Goal: Information Seeking & Learning: Learn about a topic

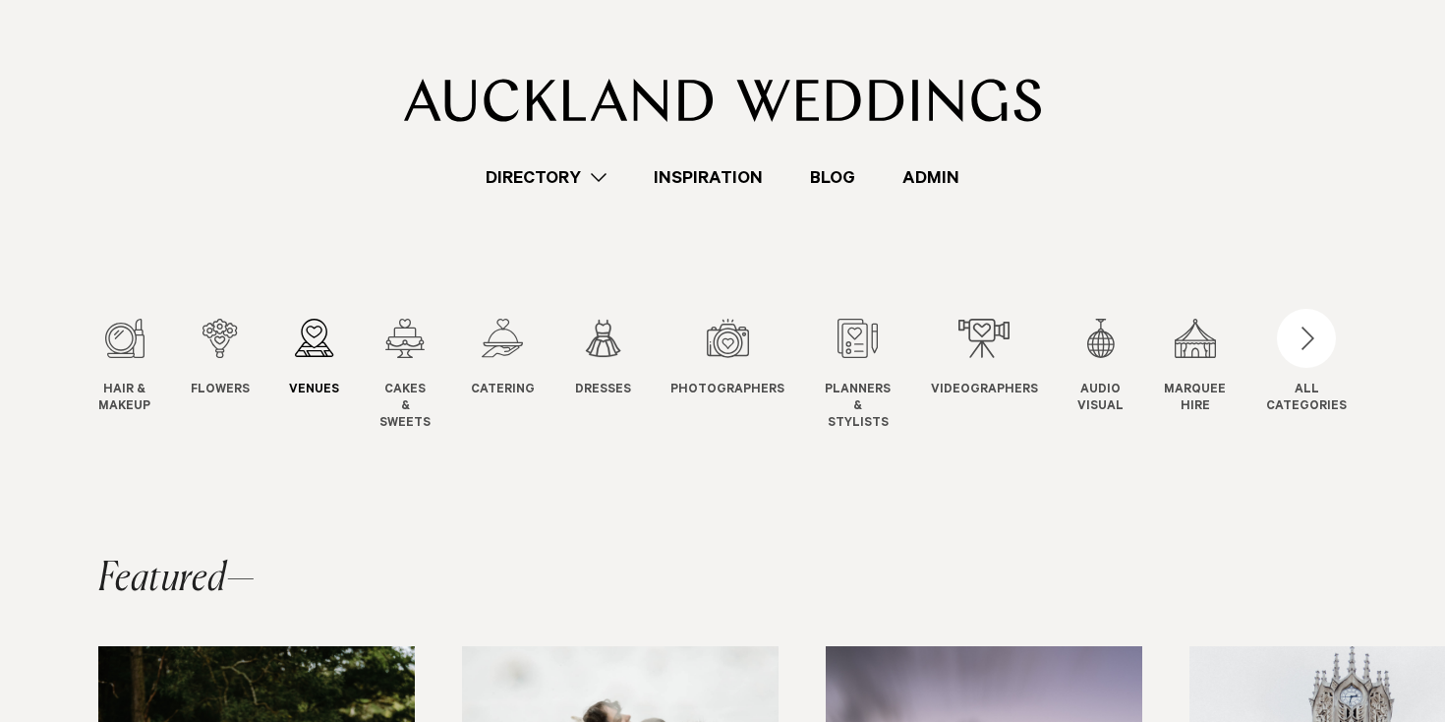
click at [331, 338] on div "3 / 12" at bounding box center [314, 338] width 50 height 39
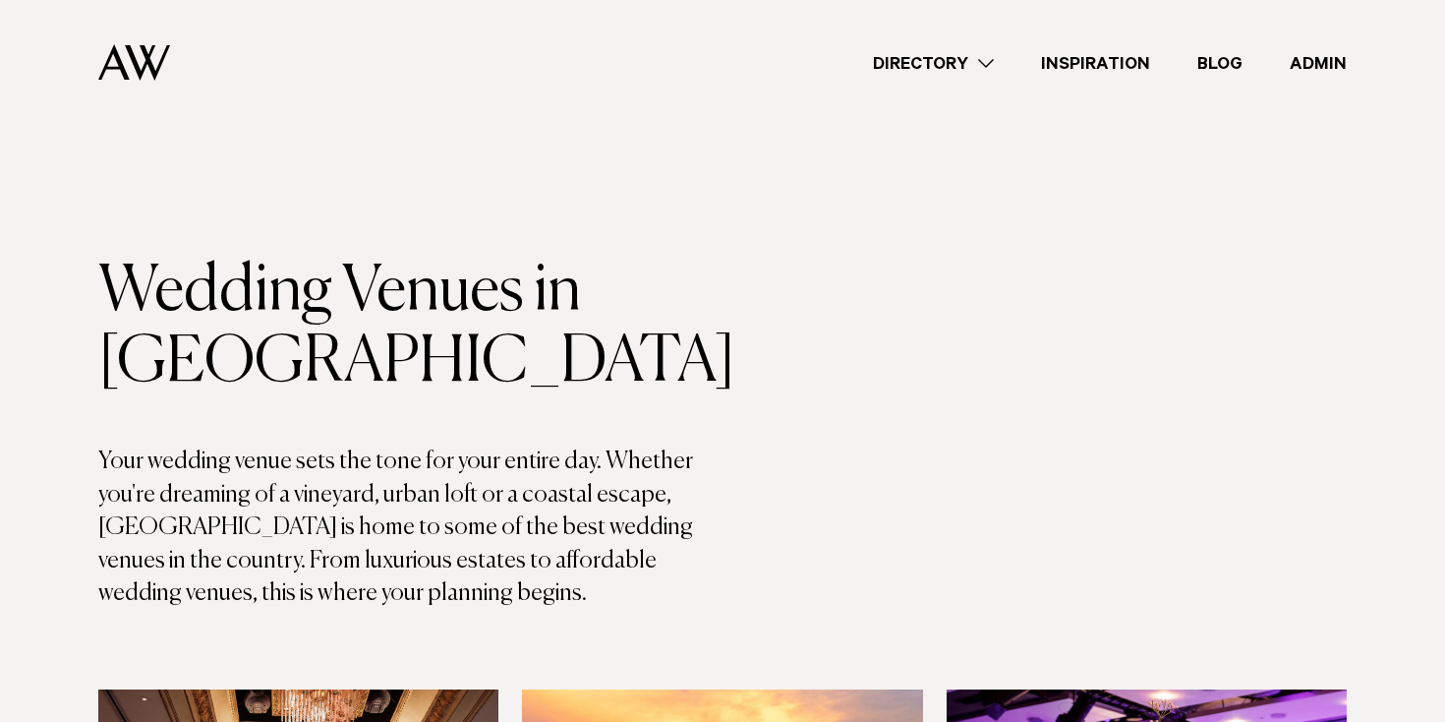
scroll to position [7337, 0]
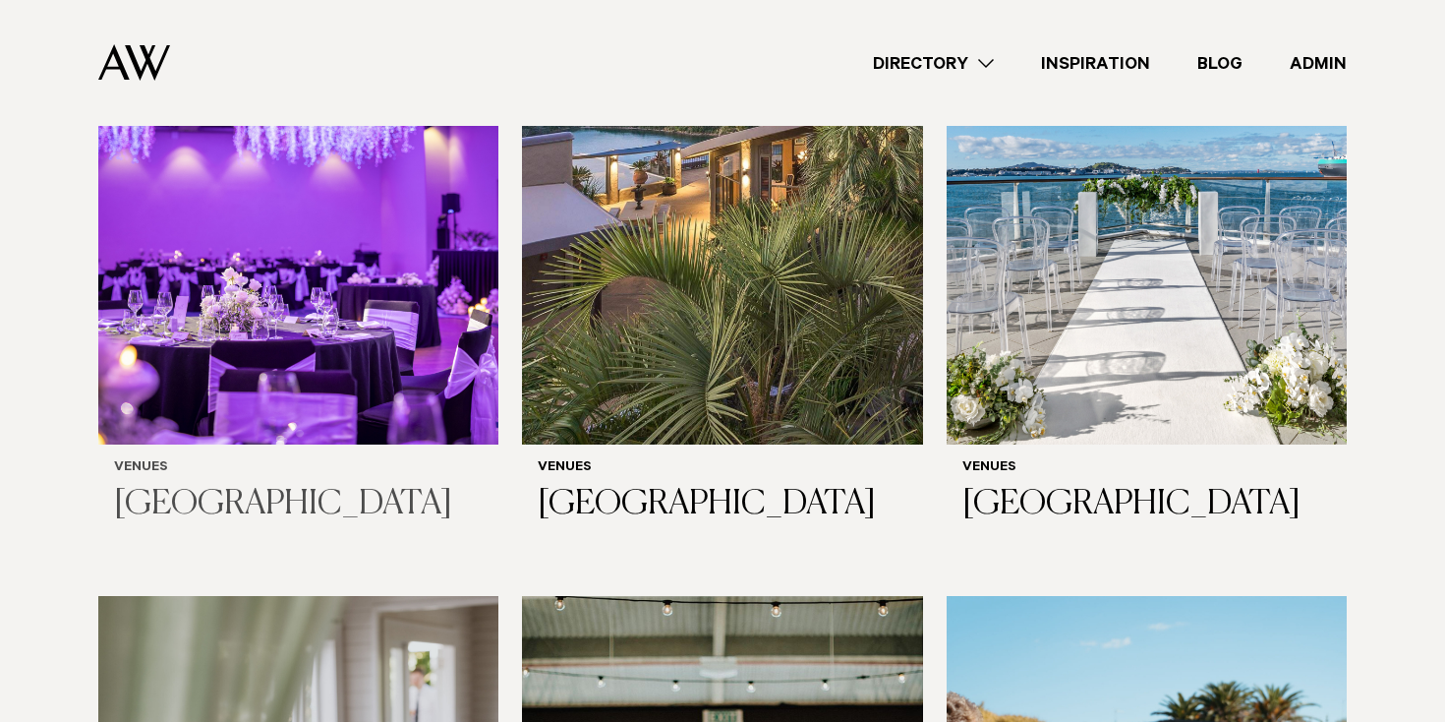
click at [314, 326] on img at bounding box center [298, 176] width 400 height 537
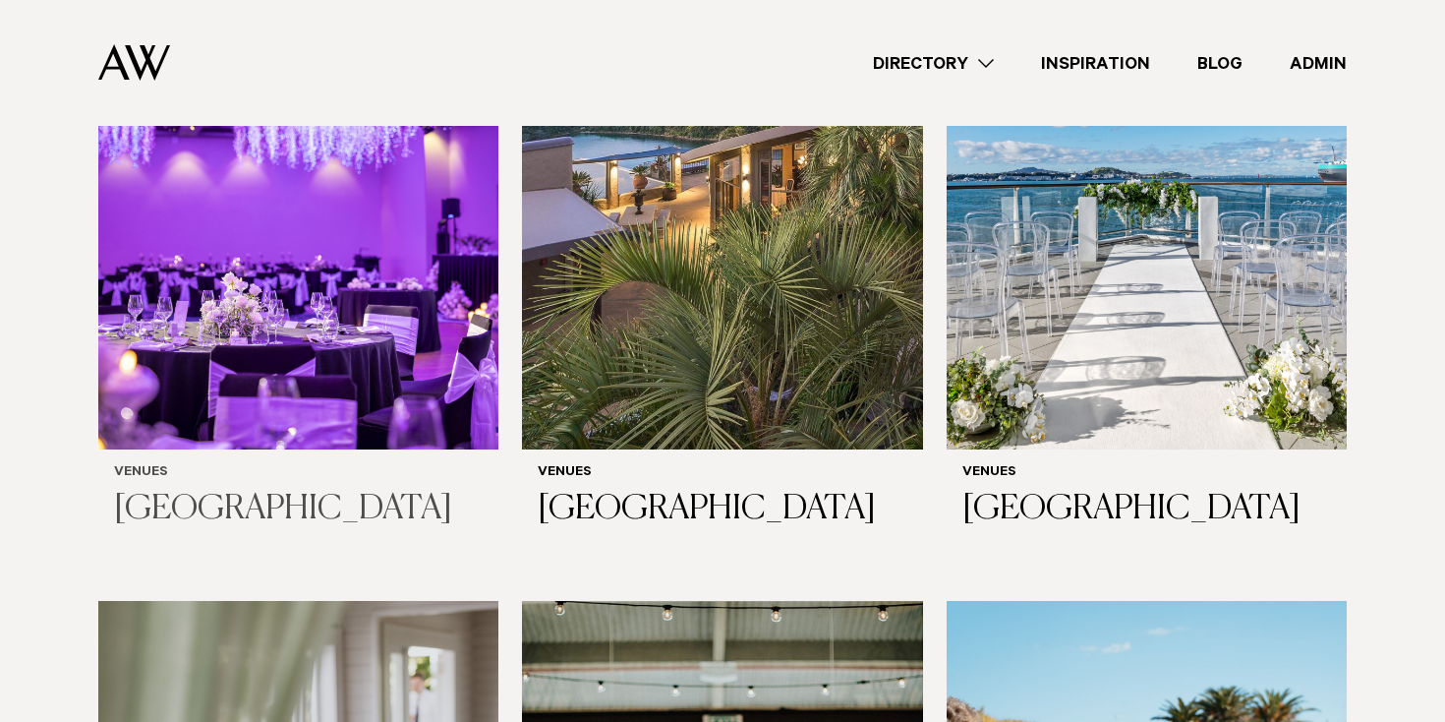
scroll to position [7326, 0]
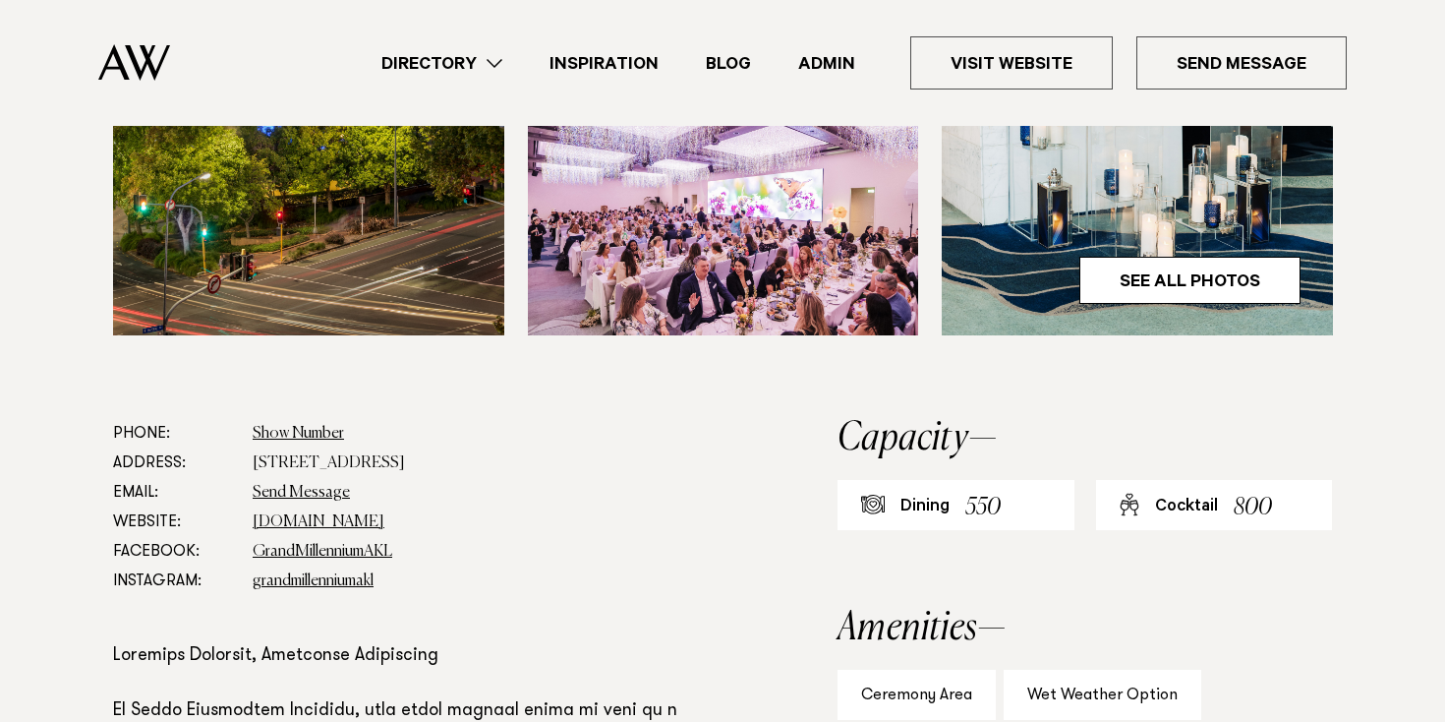
scroll to position [818, 0]
click at [1199, 303] on link "See All Photos" at bounding box center [1189, 279] width 221 height 47
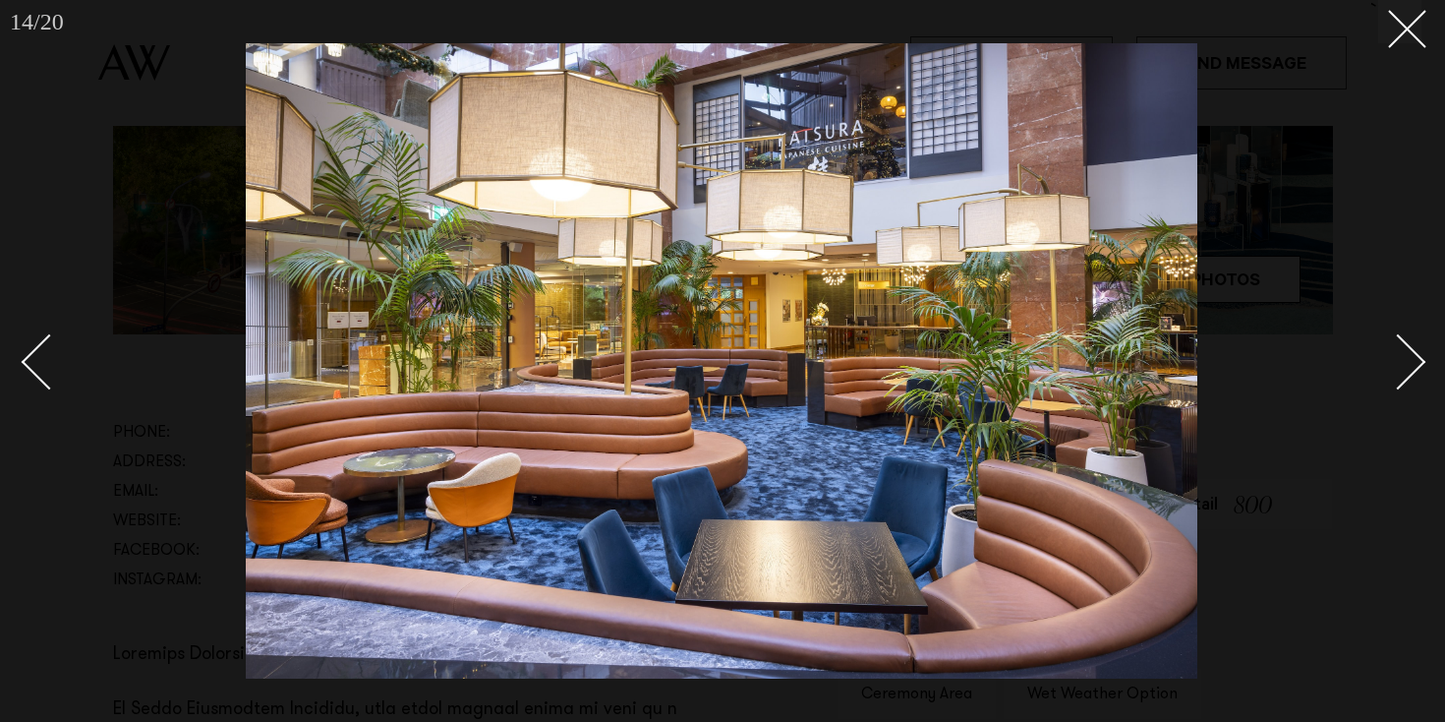
click at [1413, 353] on div "Next slide" at bounding box center [1398, 362] width 56 height 56
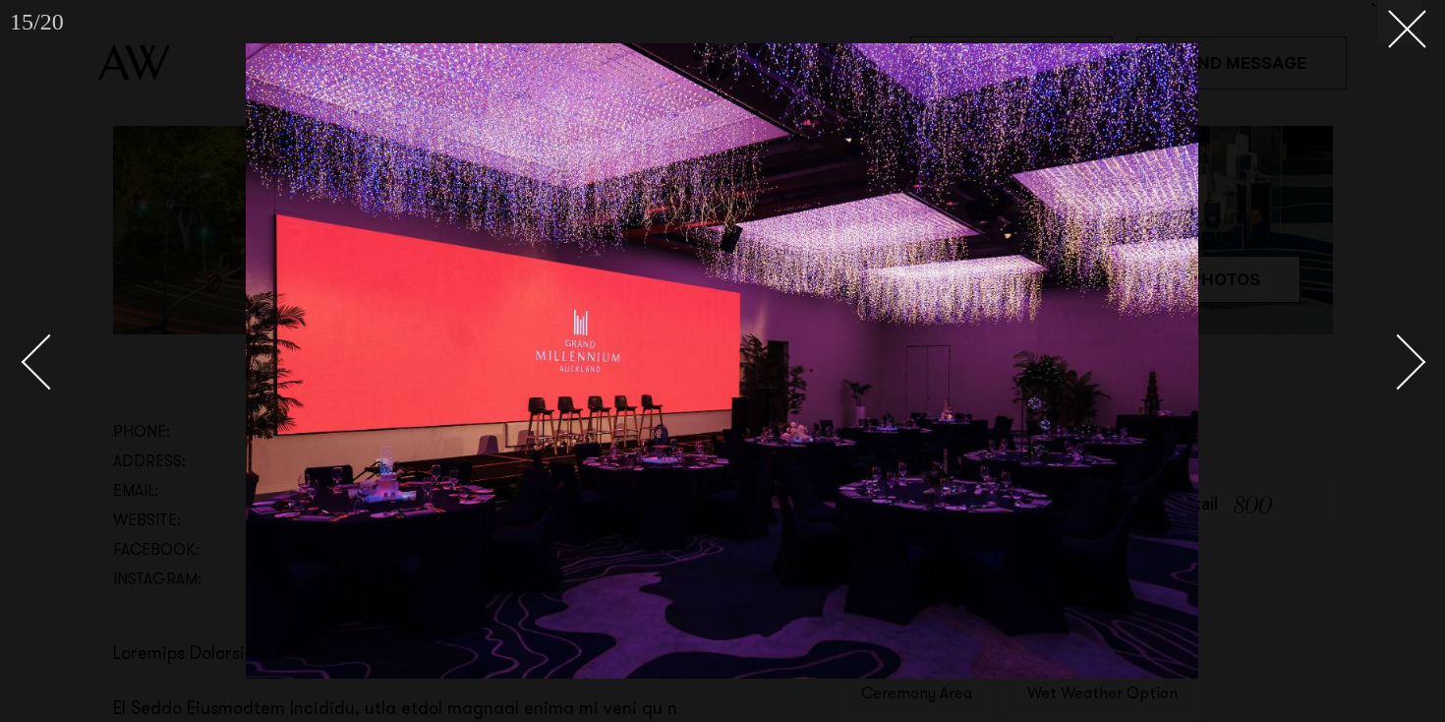
click at [1416, 337] on link at bounding box center [1387, 361] width 69 height 98
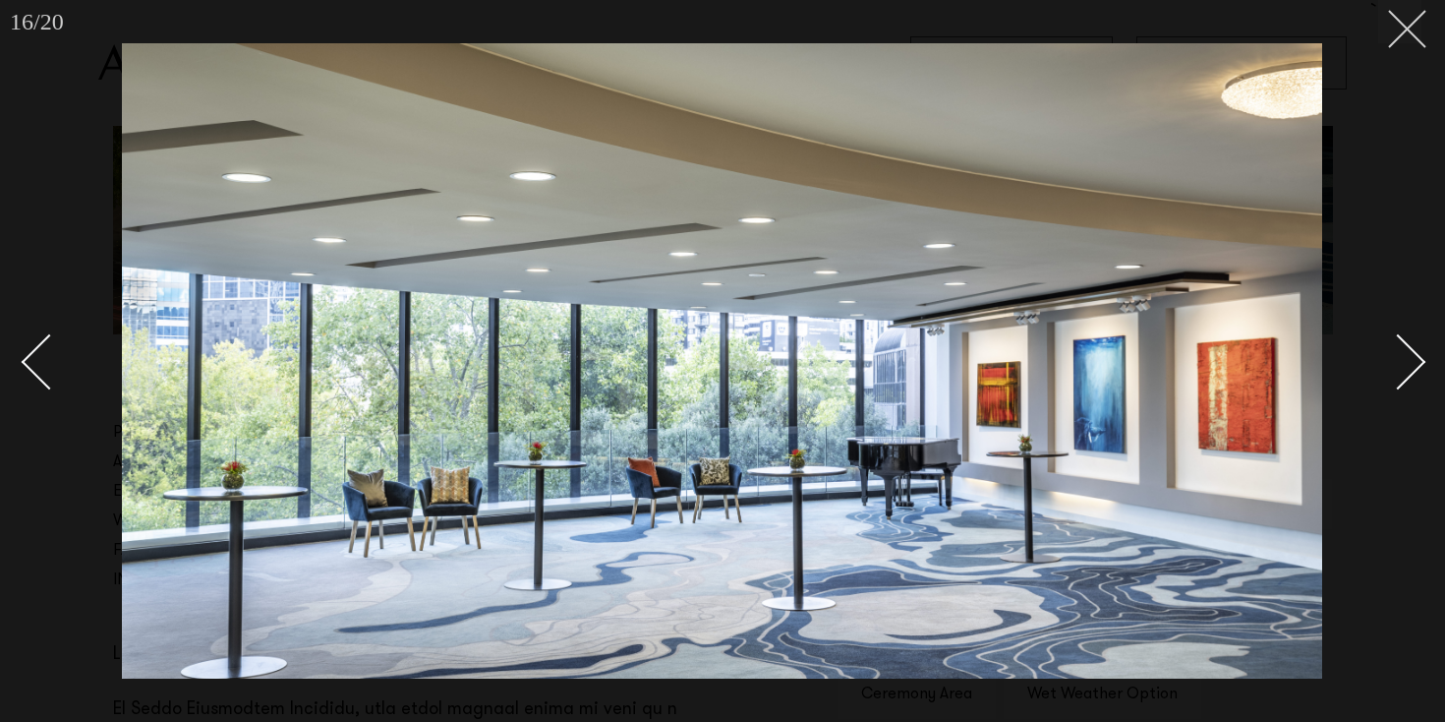
click at [1401, 40] on button at bounding box center [1399, 21] width 43 height 43
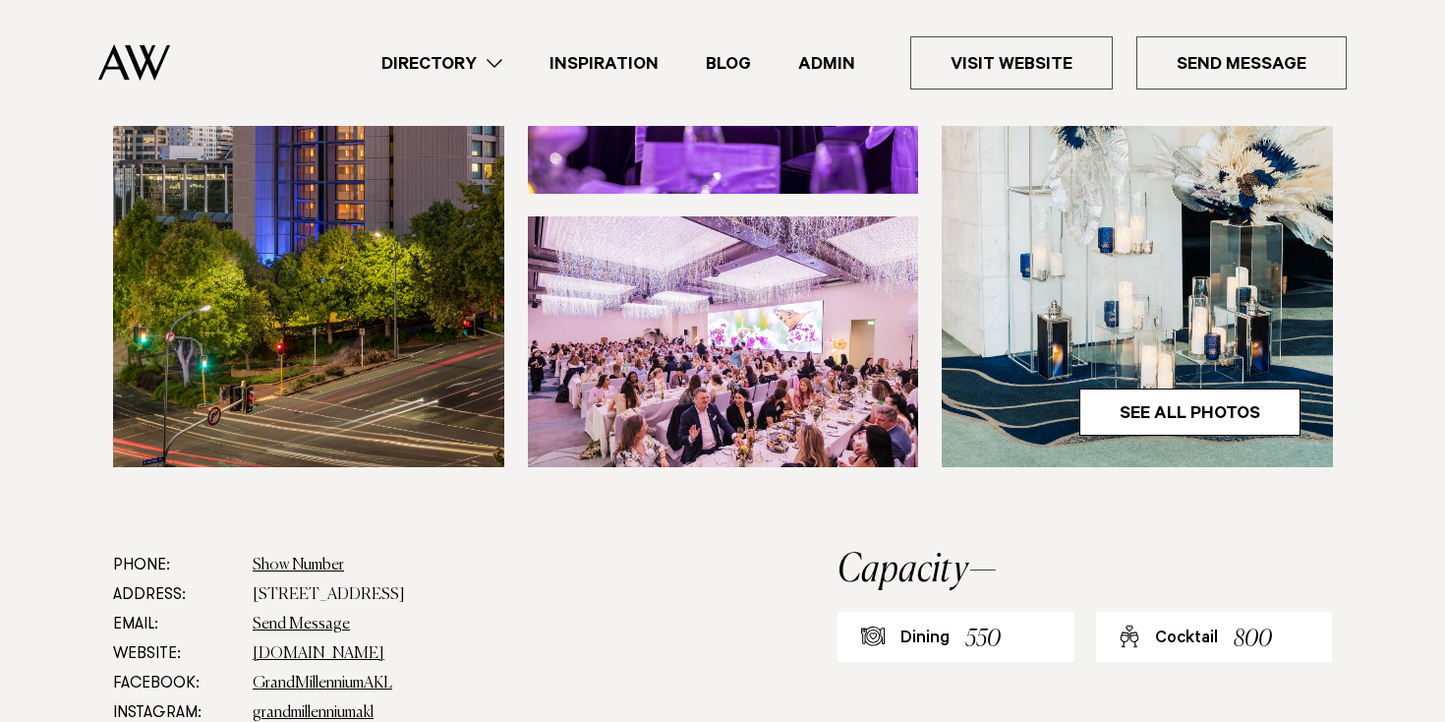
scroll to position [633, 0]
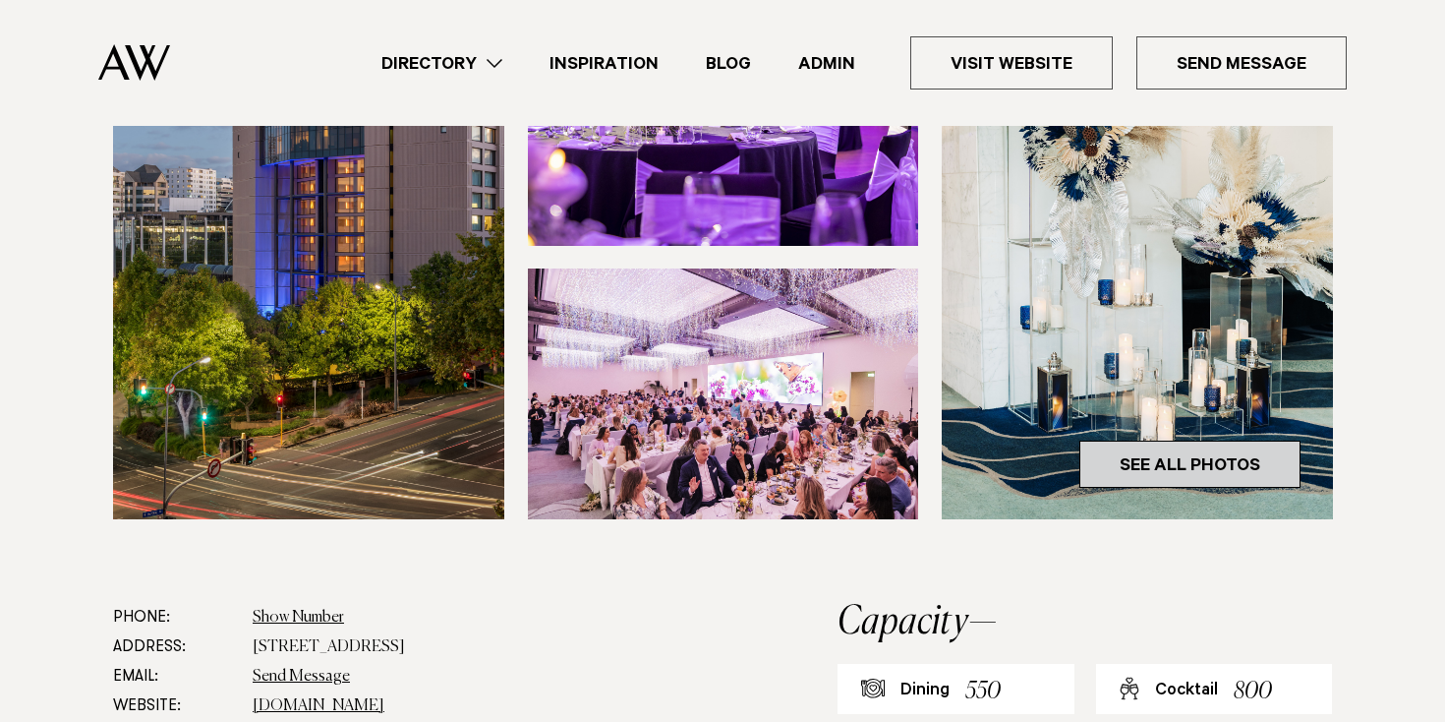
click at [1211, 488] on link "See All Photos" at bounding box center [1189, 463] width 221 height 47
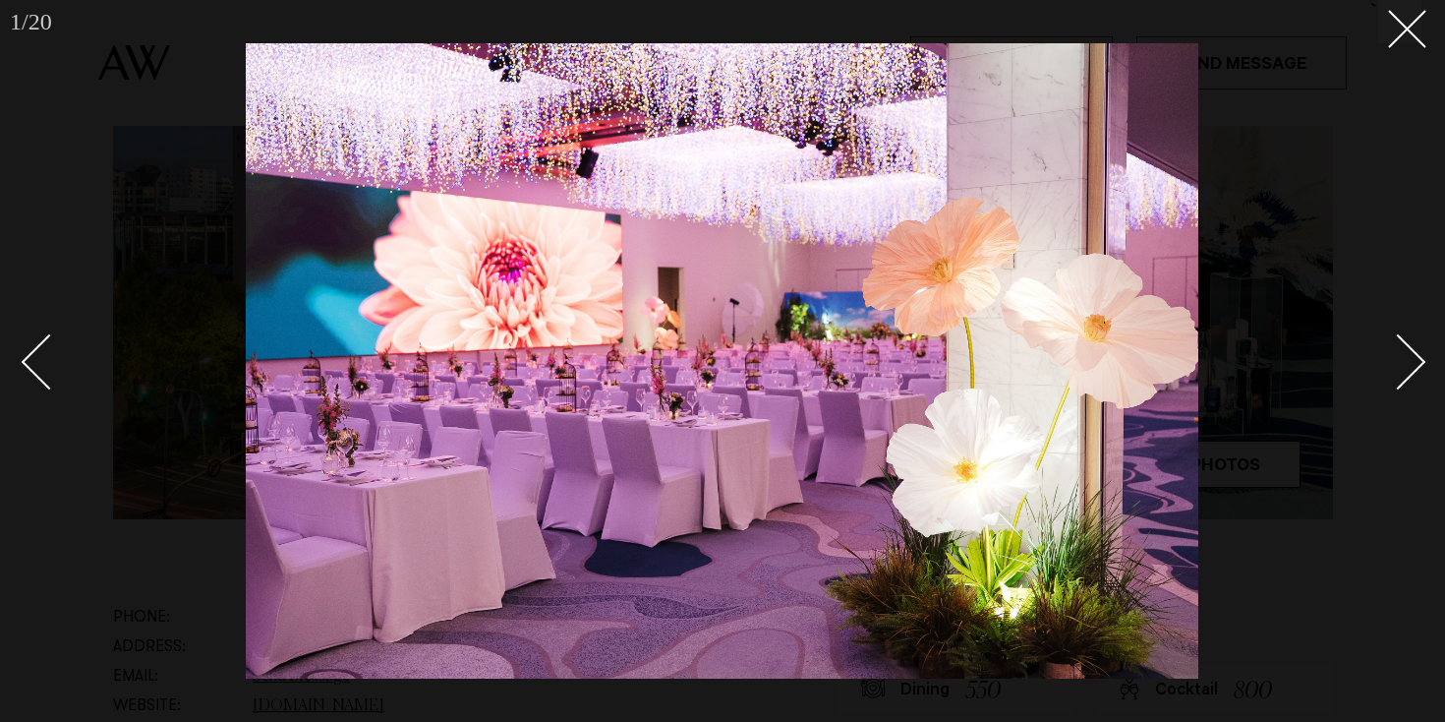
click at [1426, 43] on div at bounding box center [722, 361] width 1445 height 722
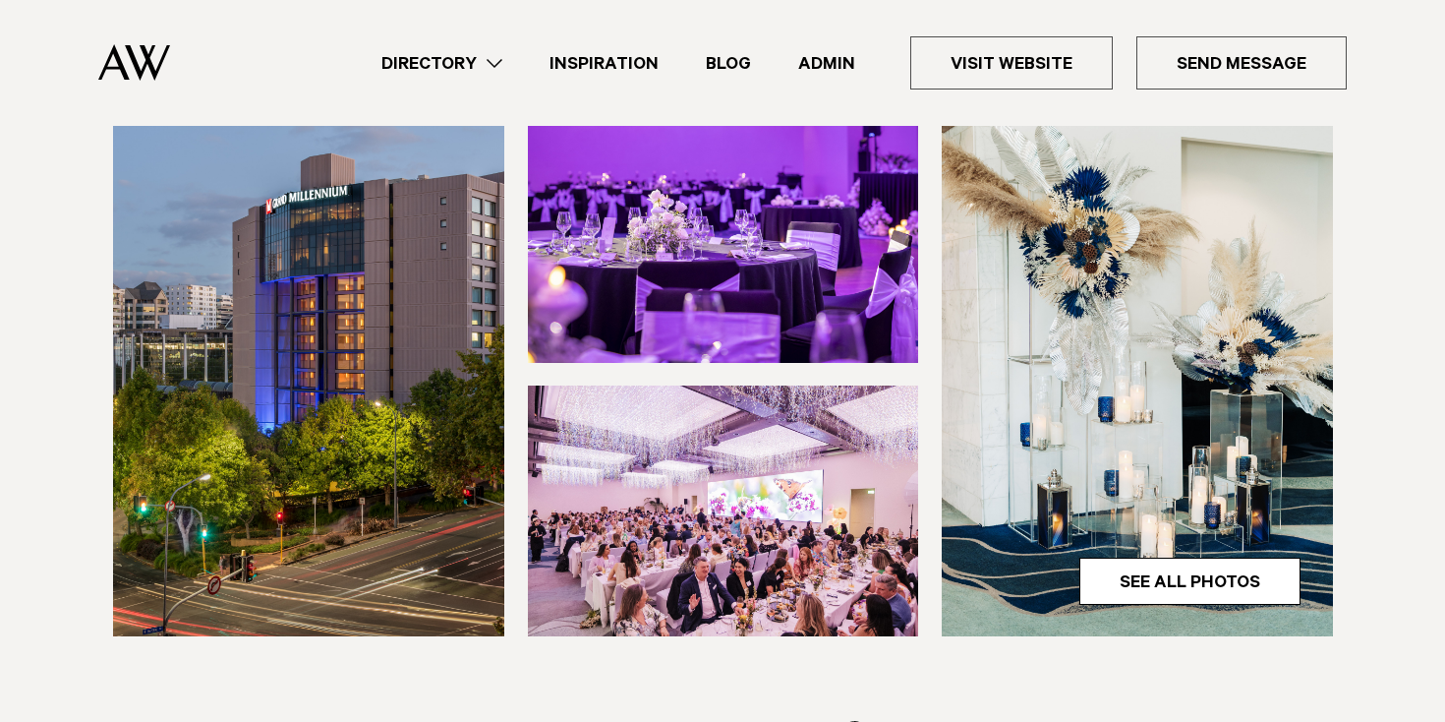
scroll to position [492, 0]
